Goal: Transaction & Acquisition: Purchase product/service

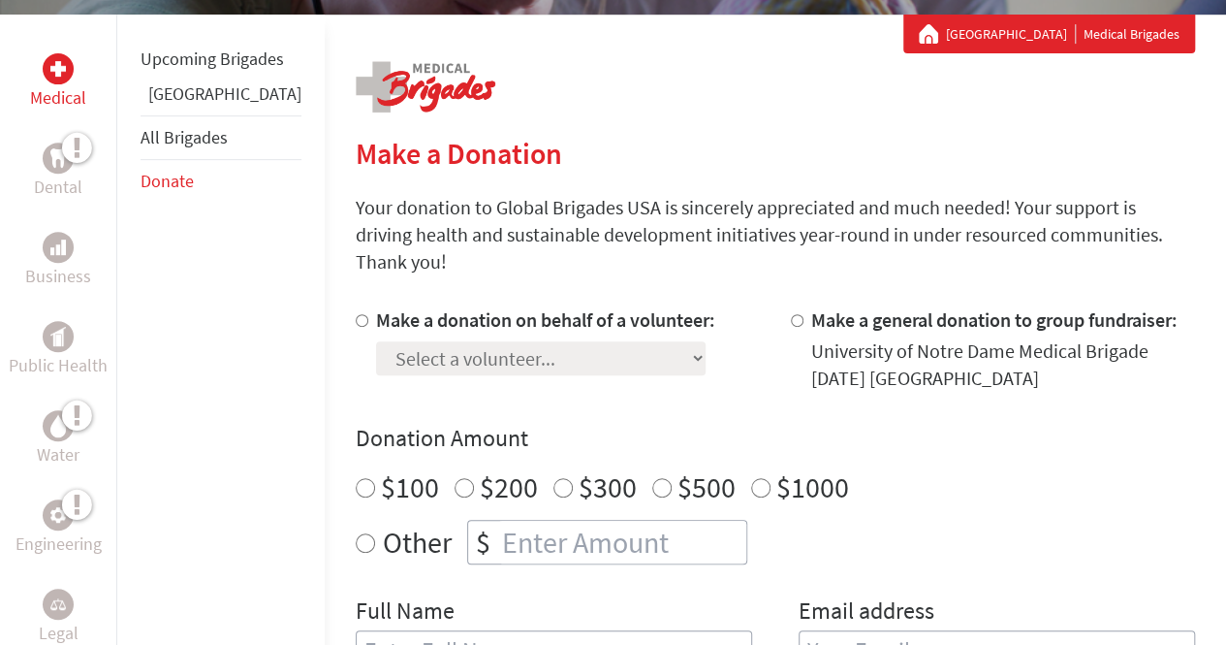
scroll to position [349, 0]
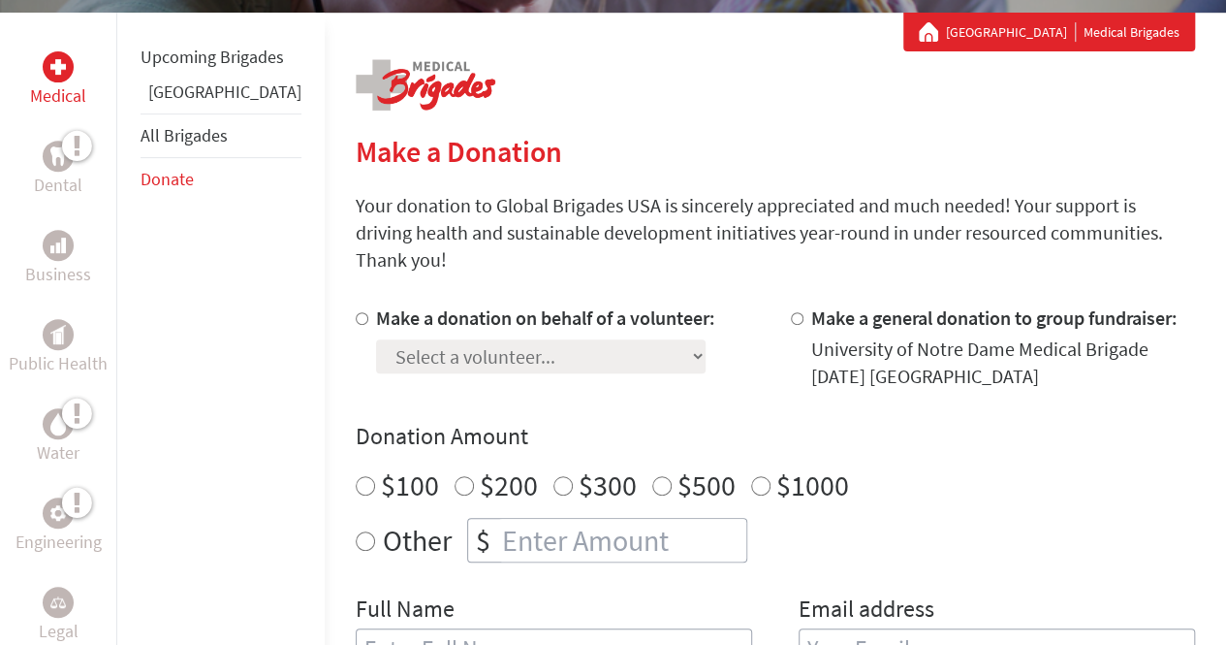
click at [356, 304] on div at bounding box center [366, 346] width 20 height 85
click at [356, 312] on input "Make a donation on behalf of a volunteer:" at bounding box center [362, 318] width 13 height 13
radio input "true"
click at [422, 339] on select "Select a volunteer... [PERSON_NAME] [PERSON_NAME] [PERSON_NAME] [PERSON_NAME] […" at bounding box center [541, 356] width 330 height 34
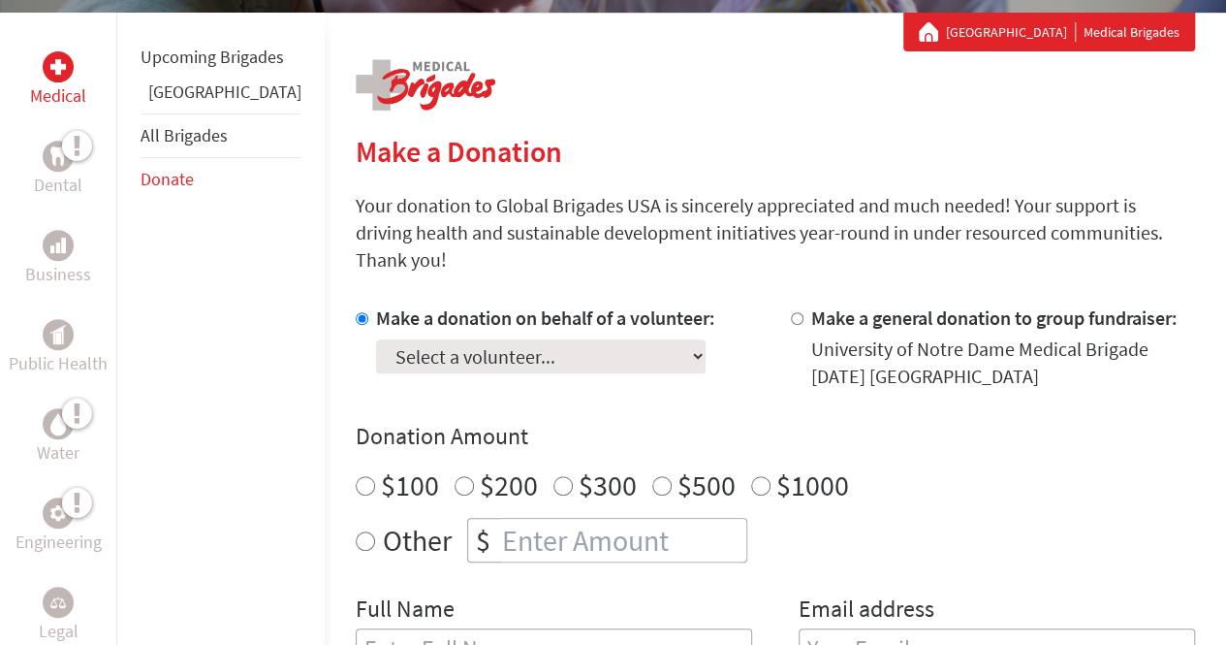
select select "E68442A9-A56E-11F0-9E6E-42010A400005"
click at [376, 339] on select "Select a volunteer... [PERSON_NAME] [PERSON_NAME] [PERSON_NAME] [PERSON_NAME] […" at bounding box center [541, 356] width 330 height 34
click at [721, 322] on div "Make a donation on behalf of a volunteer: Select a volunteer... [PERSON_NAME] […" at bounding box center [558, 346] width 404 height 85
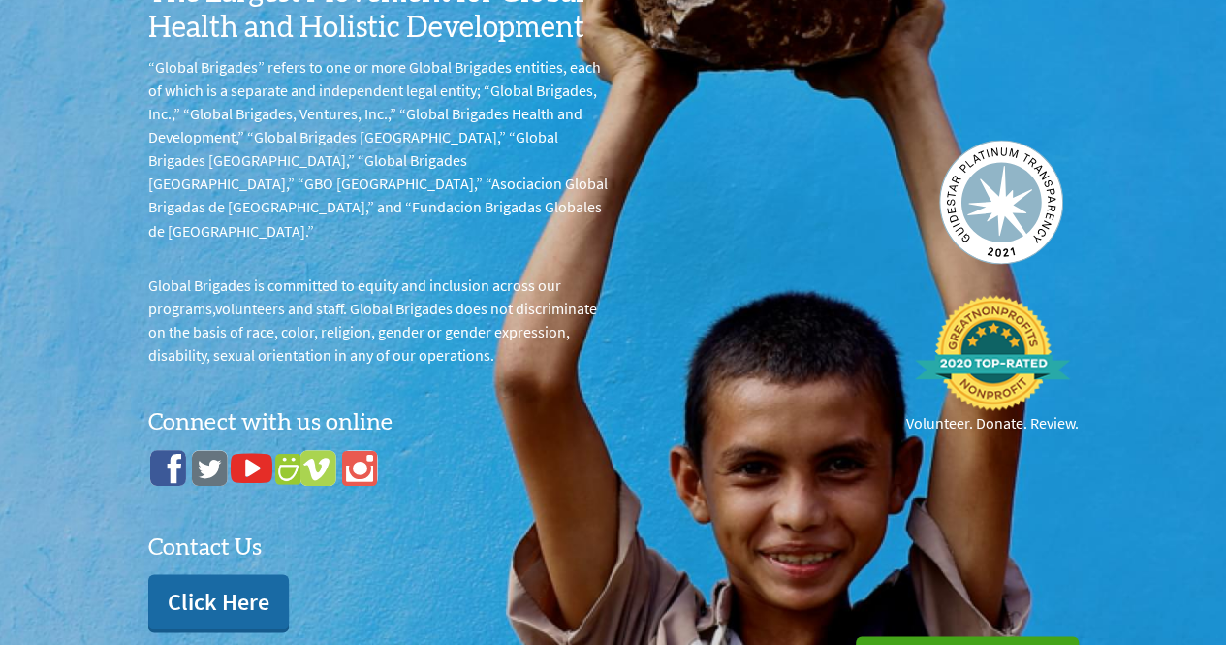
scroll to position [1627, 0]
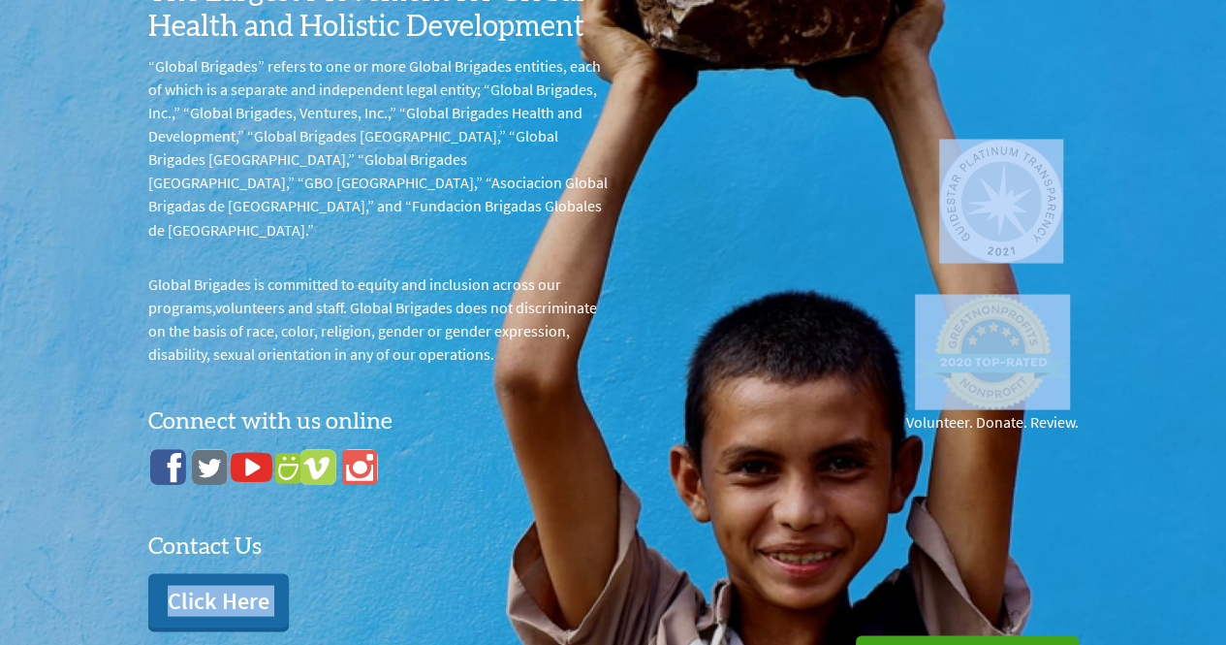
drag, startPoint x: 666, startPoint y: 429, endPoint x: 729, endPoint y: 319, distance: 127.2
click at [729, 319] on div "The Largest Movement for Global Health and Holistic Development “Global Brigade…" at bounding box center [613, 285] width 931 height 683
click at [877, 123] on div "Volunteer. Donate. Review." at bounding box center [846, 286] width 465 height 326
click at [921, 123] on div "Volunteer. Donate. Review." at bounding box center [846, 286] width 465 height 326
